Goal: Task Accomplishment & Management: Use online tool/utility

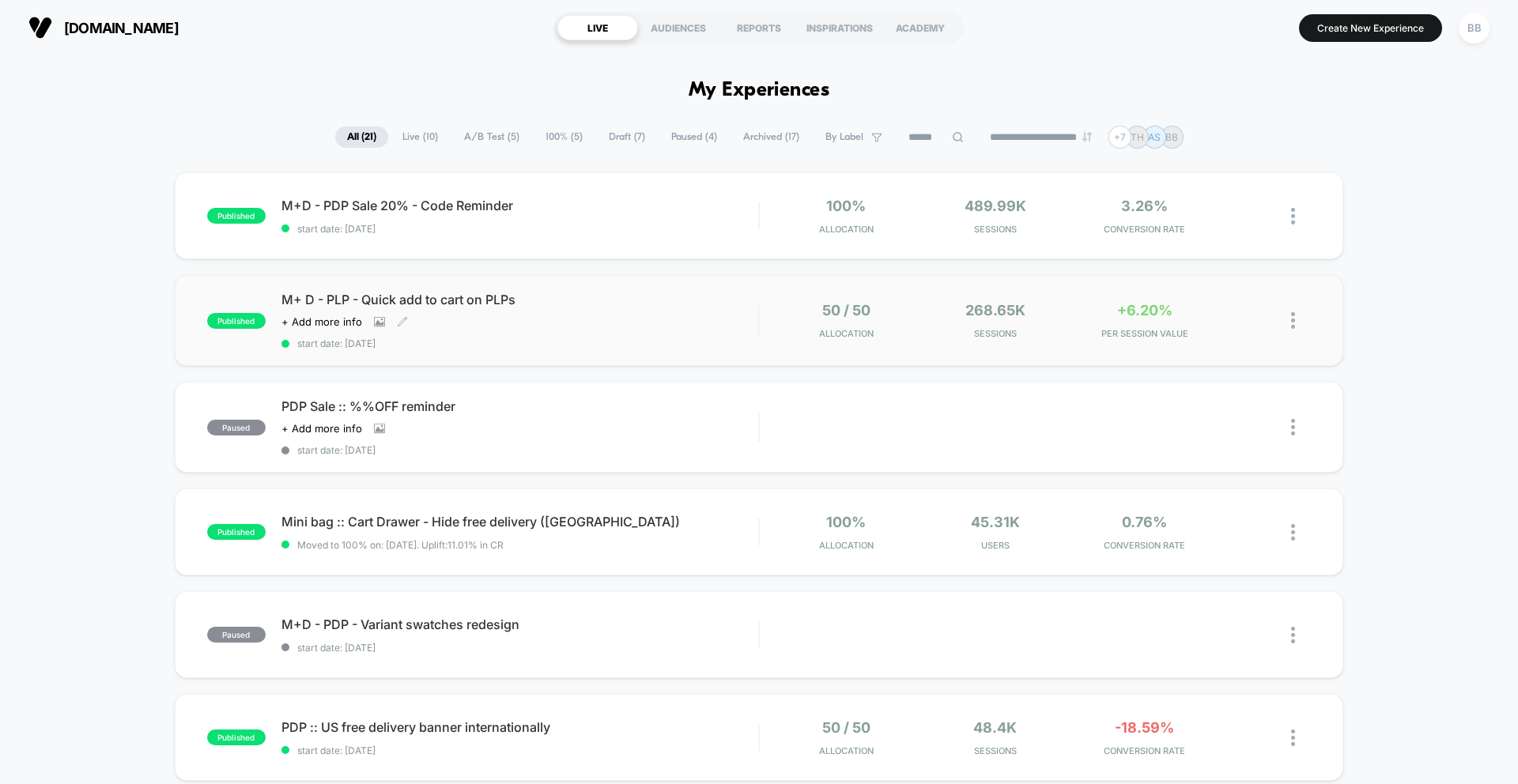
click at [510, 328] on div "Click to view images Click to edit experience details + Add more info" at bounding box center [447, 321] width 333 height 13
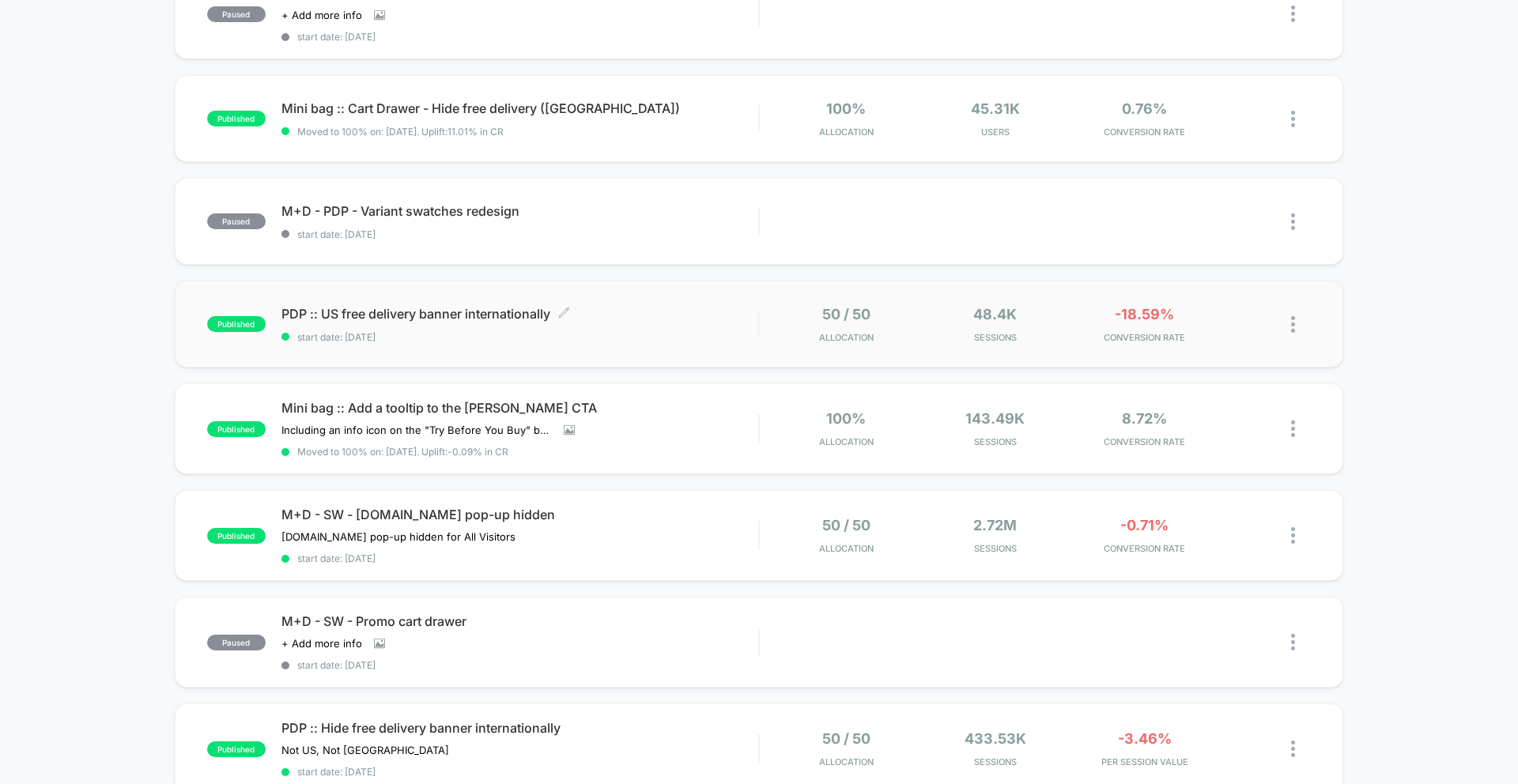
scroll to position [424, 0]
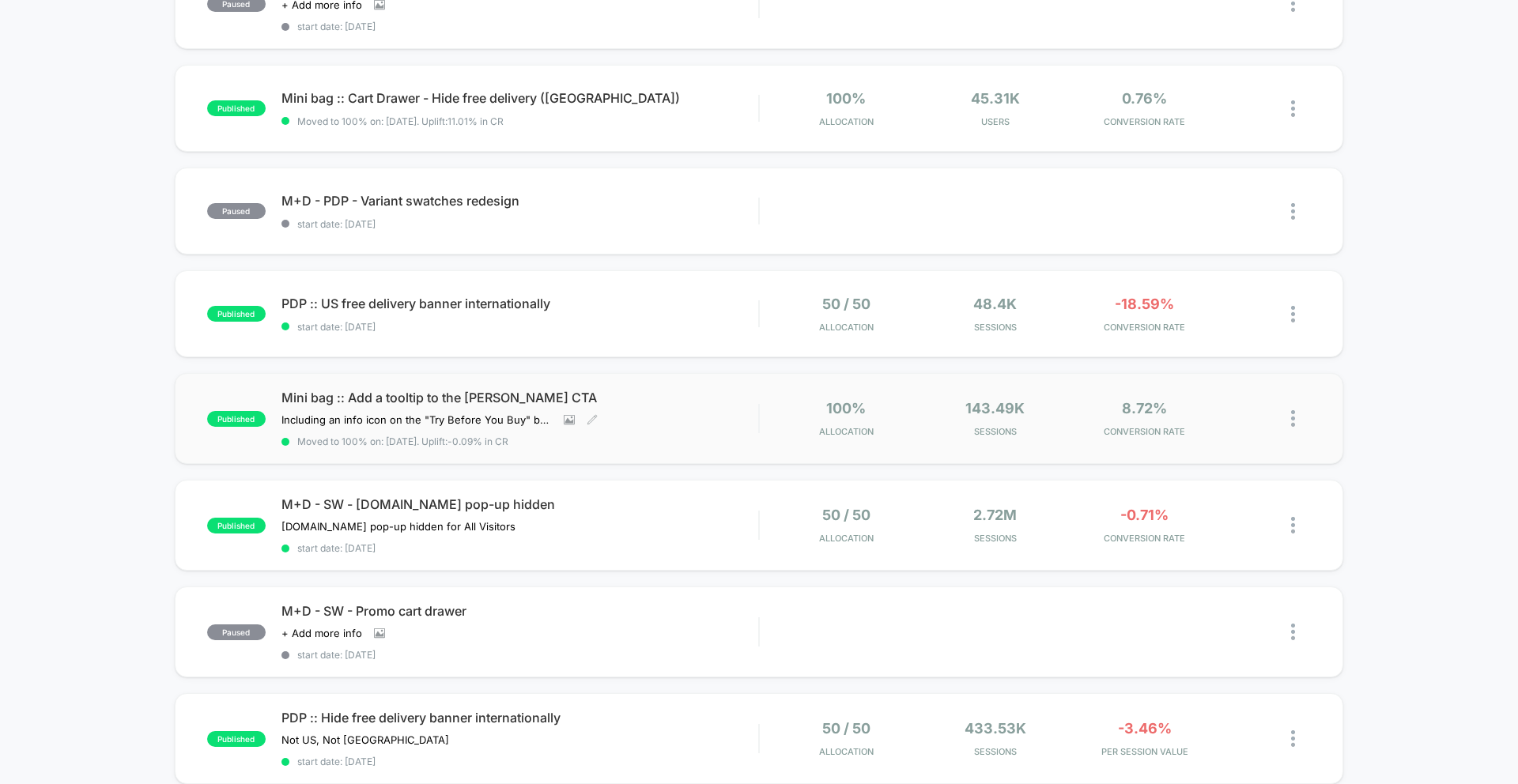
click at [474, 396] on span "Mini bag :: Add a tooltip to the [PERSON_NAME] CTA" at bounding box center [520, 398] width 477 height 16
